Goal: Task Accomplishment & Management: Manage account settings

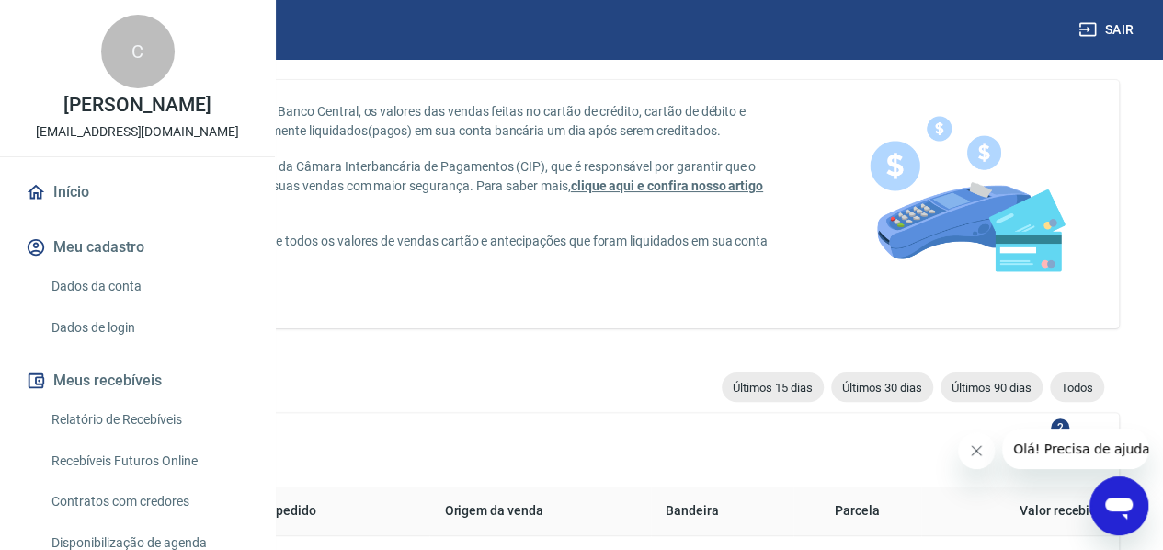
scroll to position [92, 0]
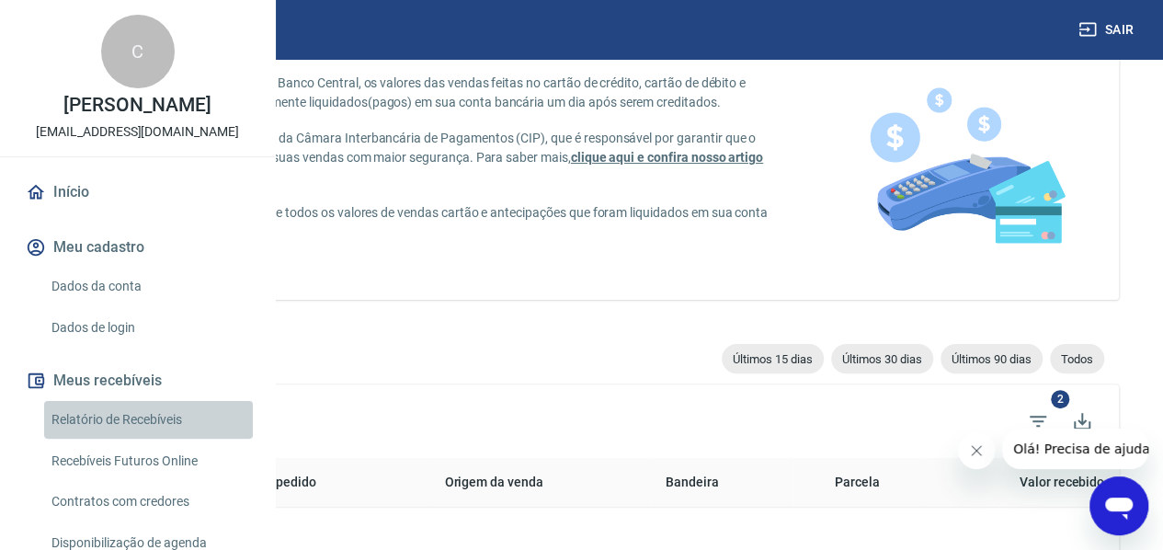
click at [154, 439] on link "Relatório de Recebíveis" at bounding box center [148, 420] width 209 height 38
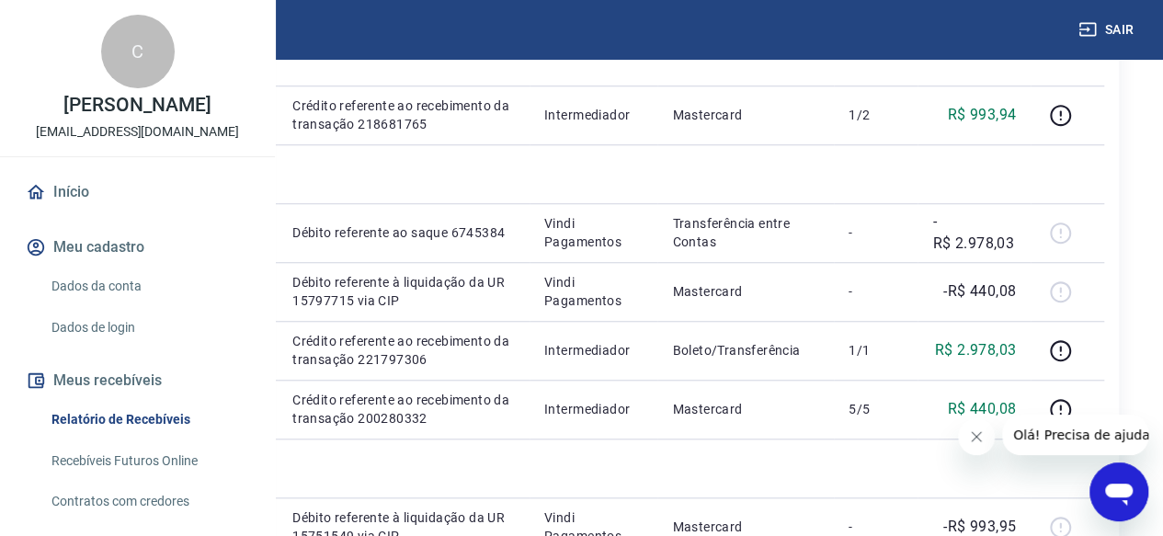
scroll to position [552, 0]
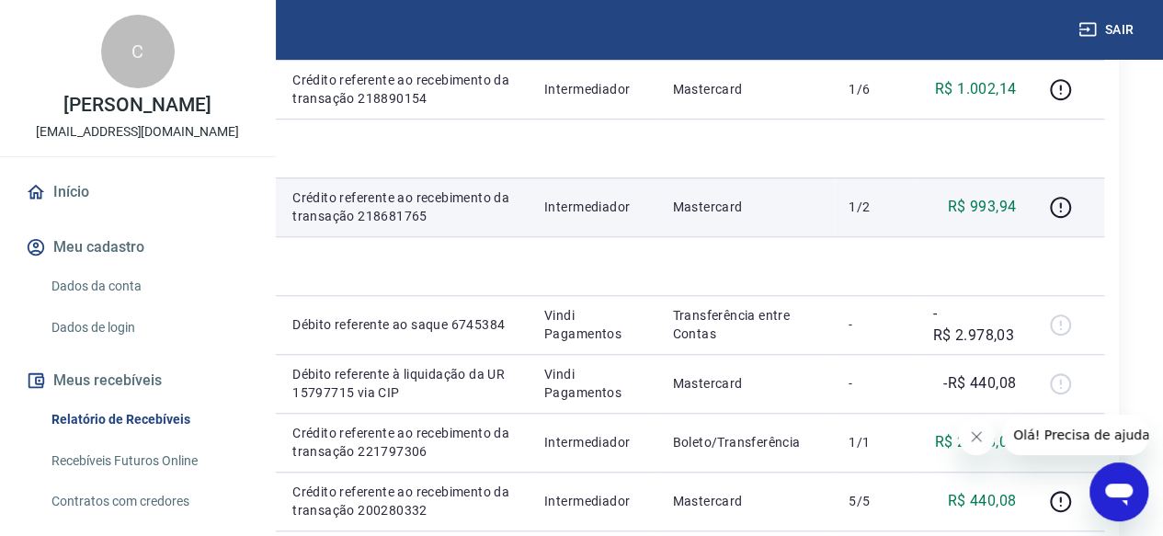
drag, startPoint x: 457, startPoint y: 383, endPoint x: 527, endPoint y: 385, distance: 69.9
click at [278, 236] on td "747717133" at bounding box center [227, 206] width 99 height 59
copy p "747717133"
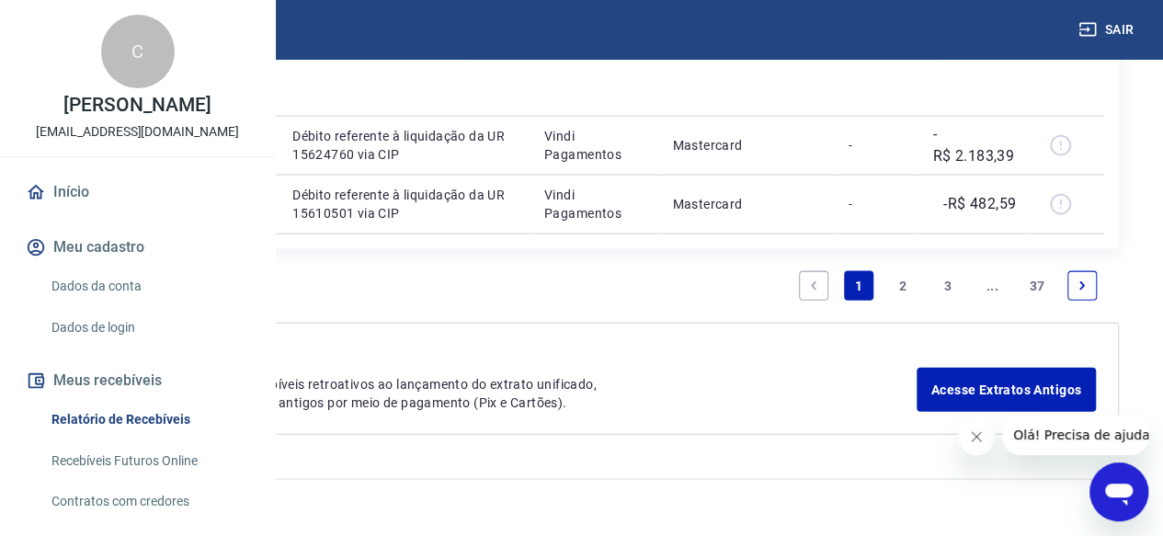
scroll to position [2912, 0]
click at [190, 501] on link "Vindi Pagamentos" at bounding box center [138, 504] width 104 height 15
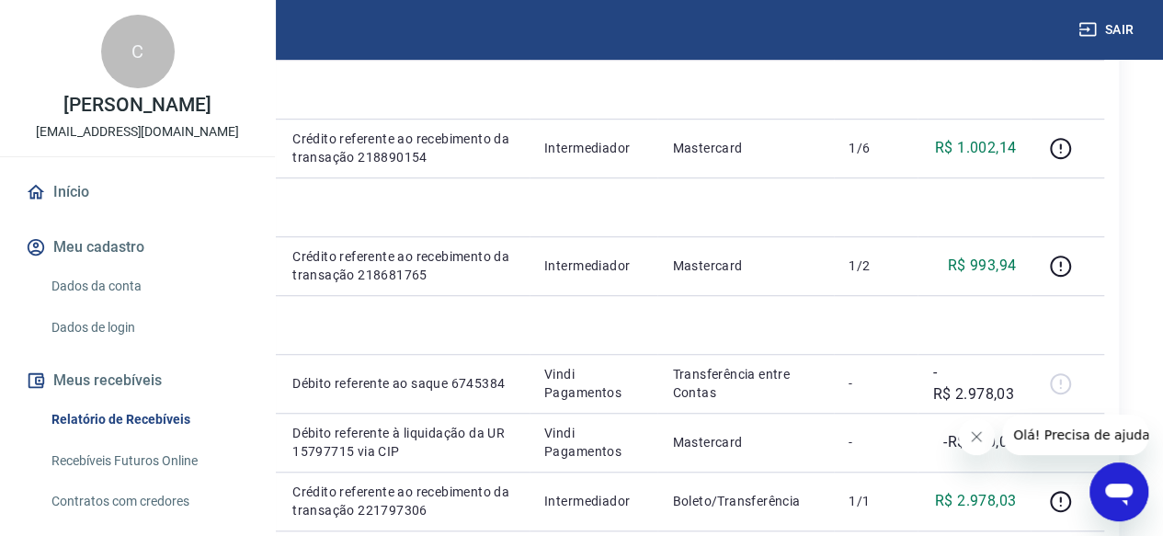
scroll to position [521, 0]
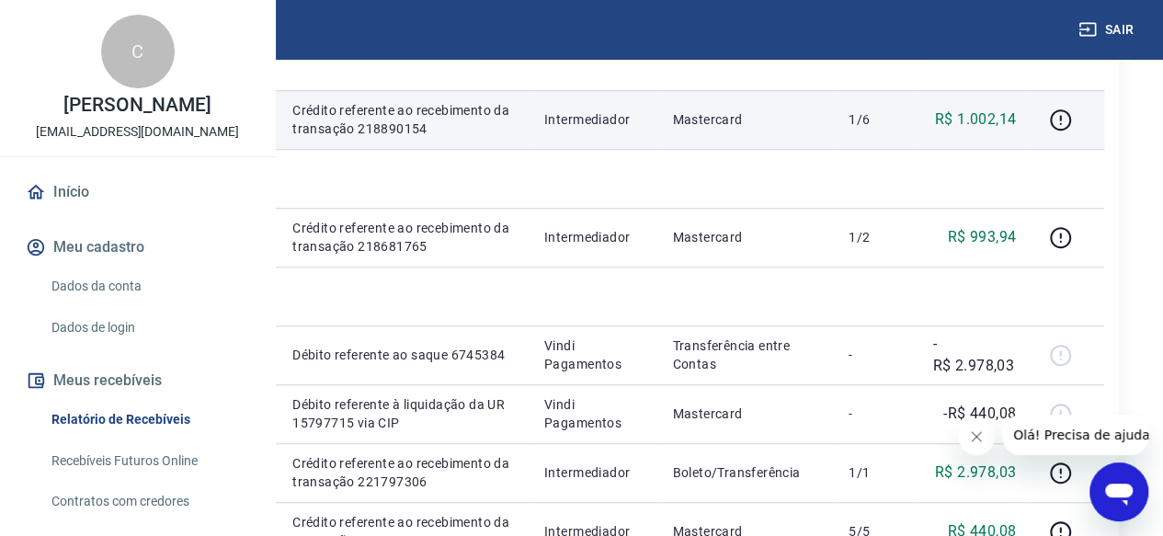
drag, startPoint x: 531, startPoint y: 250, endPoint x: 454, endPoint y: 247, distance: 76.4
click at [278, 149] on td "748322260" at bounding box center [227, 119] width 99 height 59
copy p "748322260"
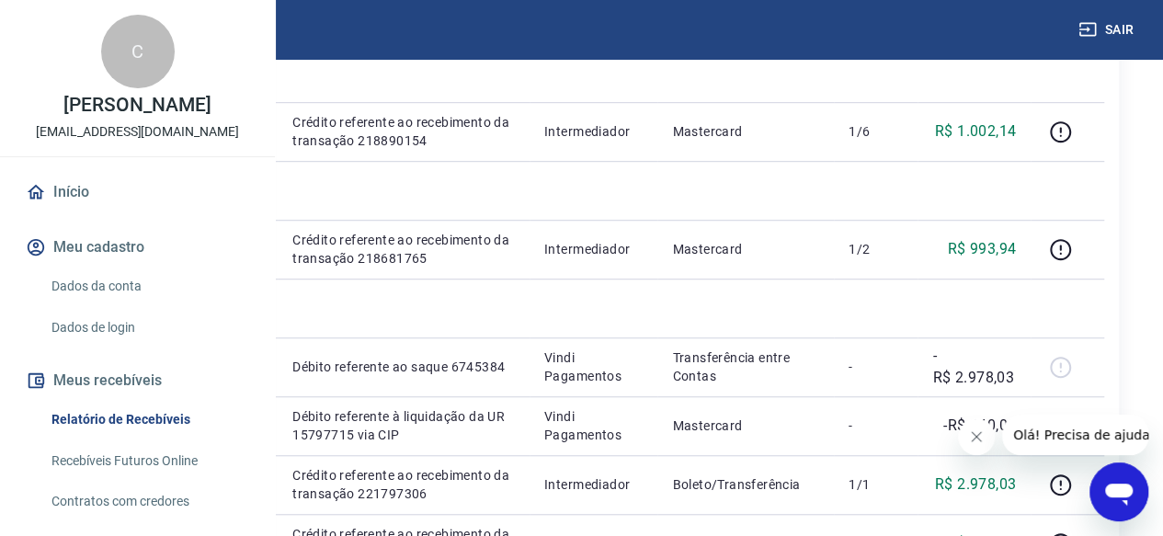
scroll to position [521, 22]
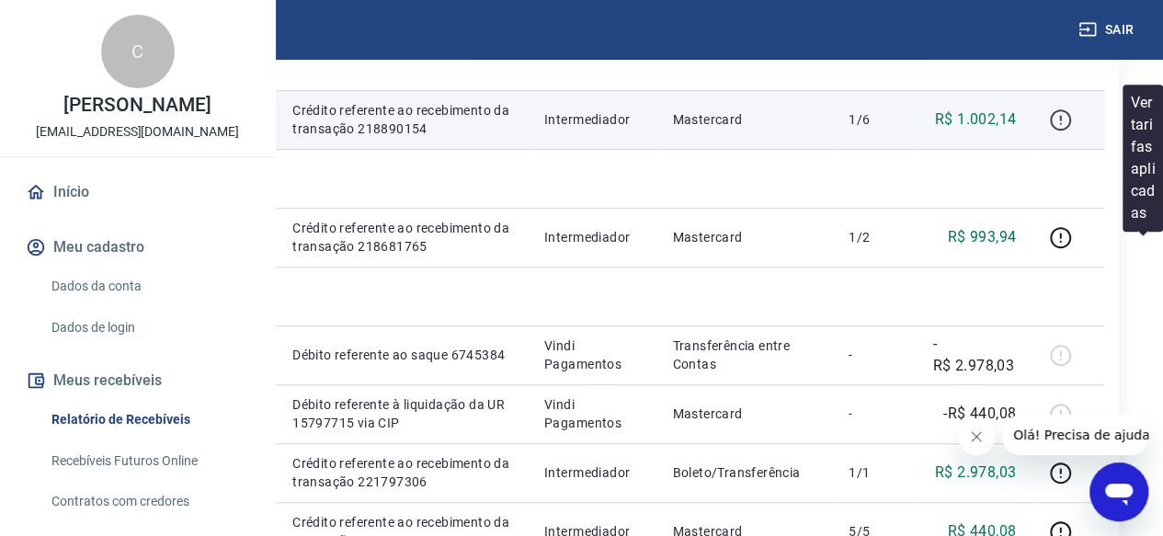
click at [1071, 131] on icon "button" at bounding box center [1060, 119] width 21 height 21
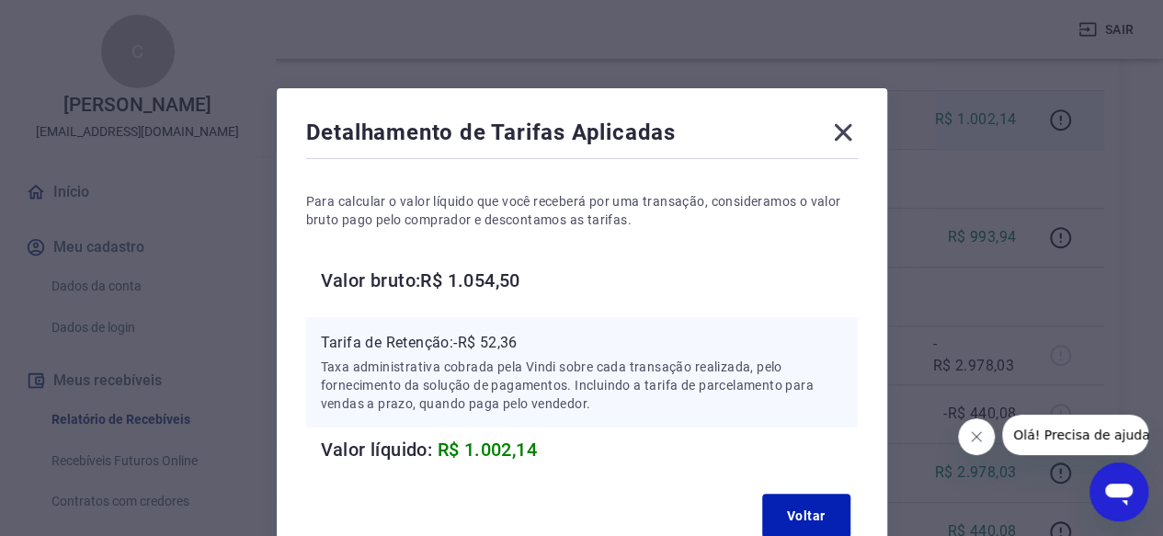
click at [839, 133] on icon at bounding box center [843, 132] width 29 height 29
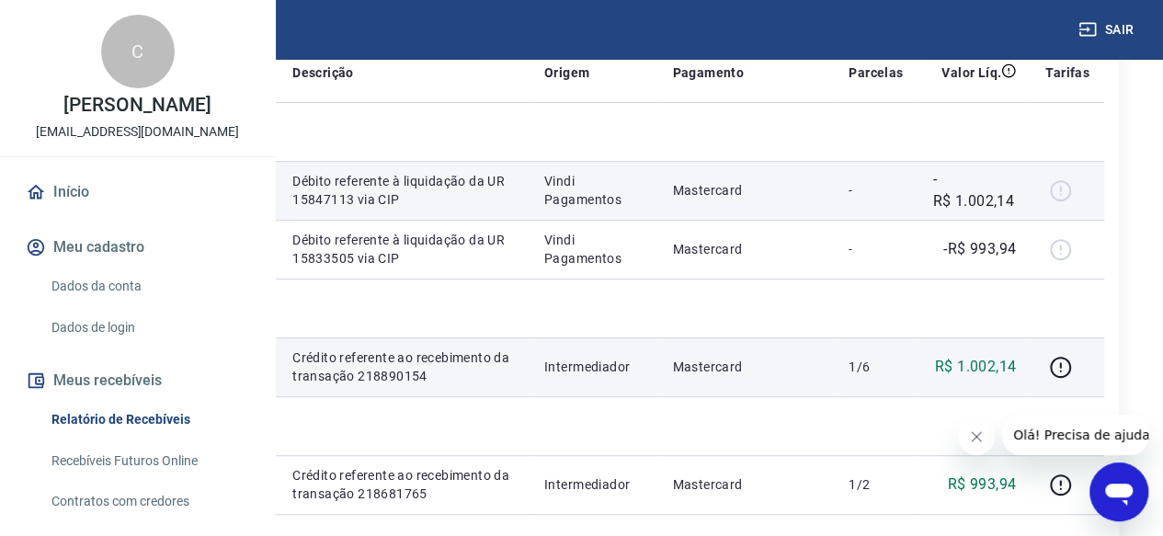
scroll to position [246, 22]
